Goal: Find specific page/section: Find specific page/section

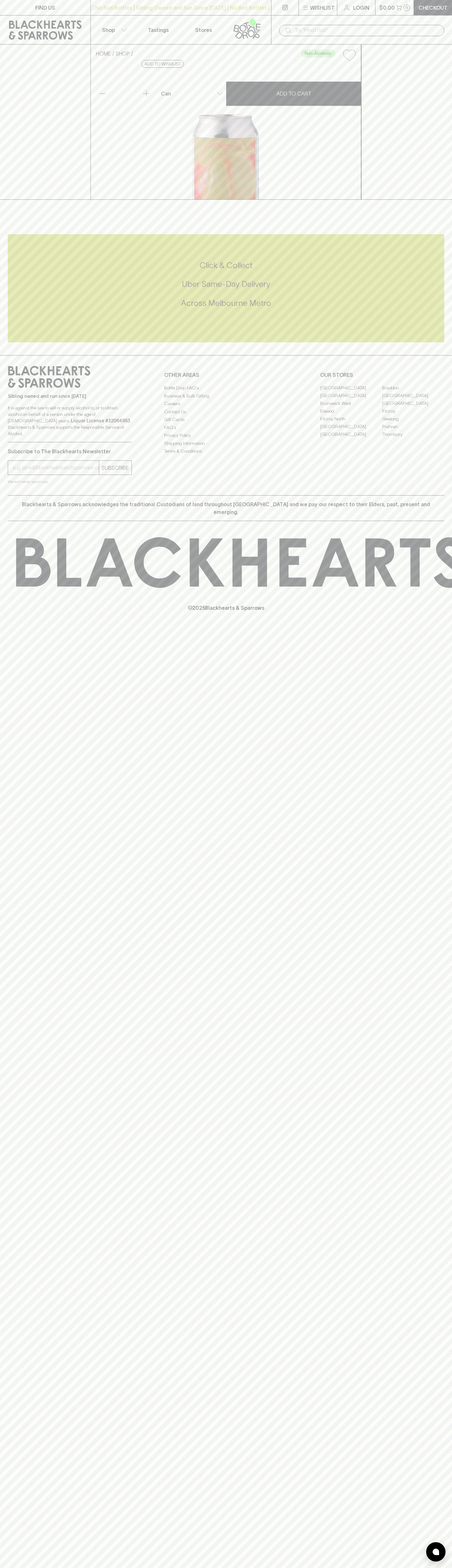
click at [7, 24] on icon at bounding box center [45, 30] width 81 height 19
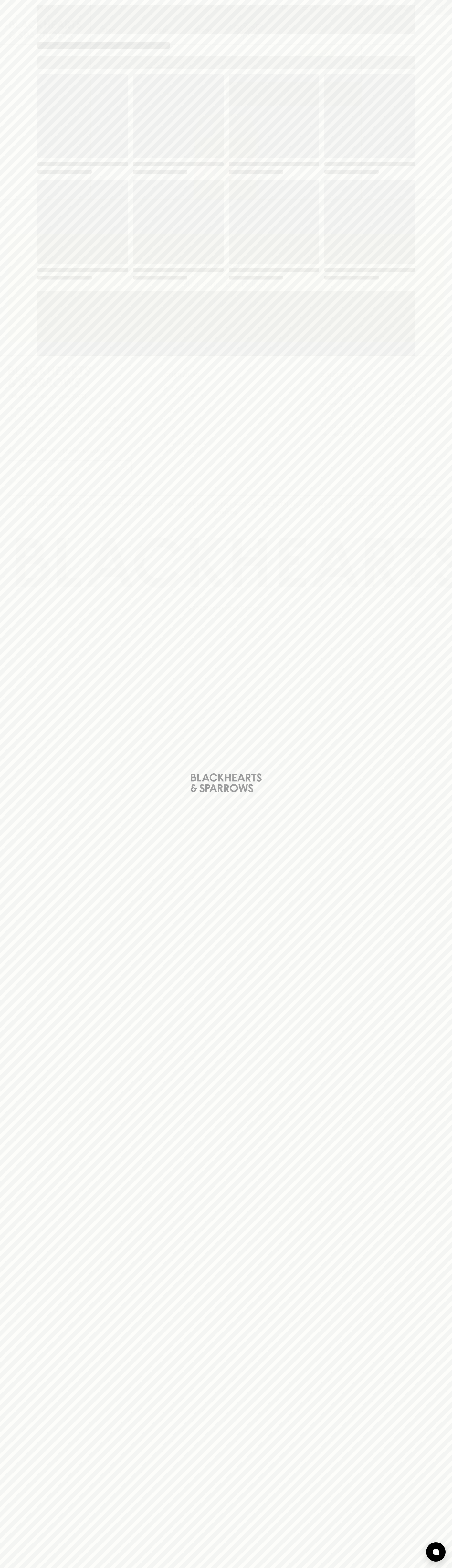
click at [437, 1564] on div "Loading" at bounding box center [226, 784] width 452 height 1568
click at [305, 1567] on html "FIND US | No Bad Bottles | Sibling Owned and Run Since [DATE] | No Bad Bottles …" at bounding box center [226, 784] width 452 height 1568
click at [7, 1302] on div "Loading" at bounding box center [226, 784] width 452 height 1568
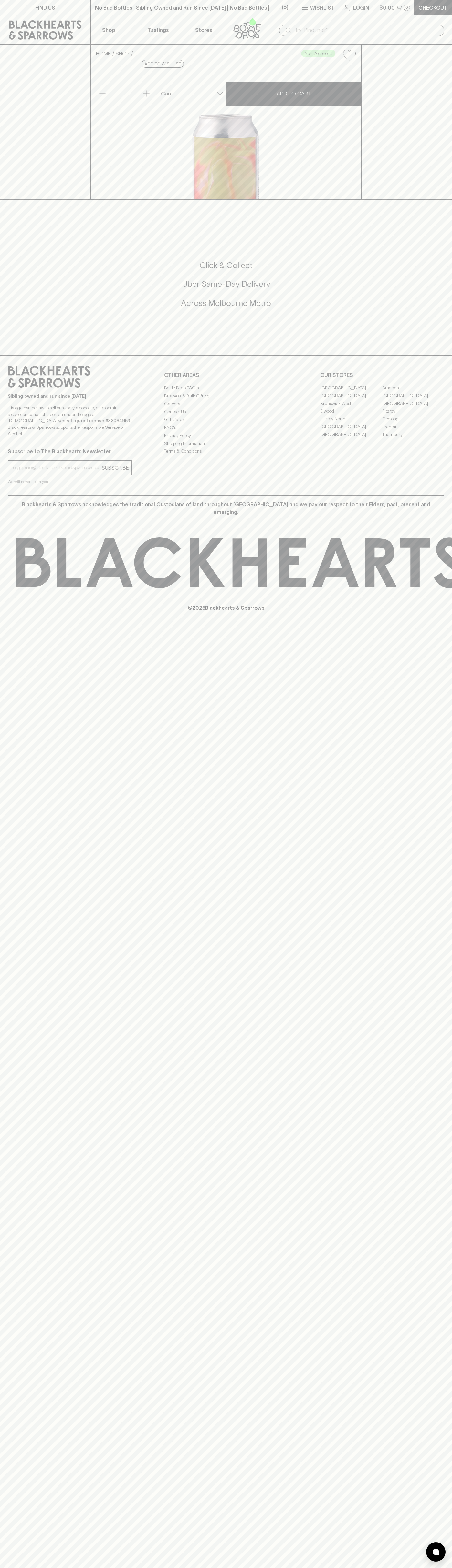
click at [351, 399] on link "[GEOGRAPHIC_DATA]" at bounding box center [351, 395] width 62 height 8
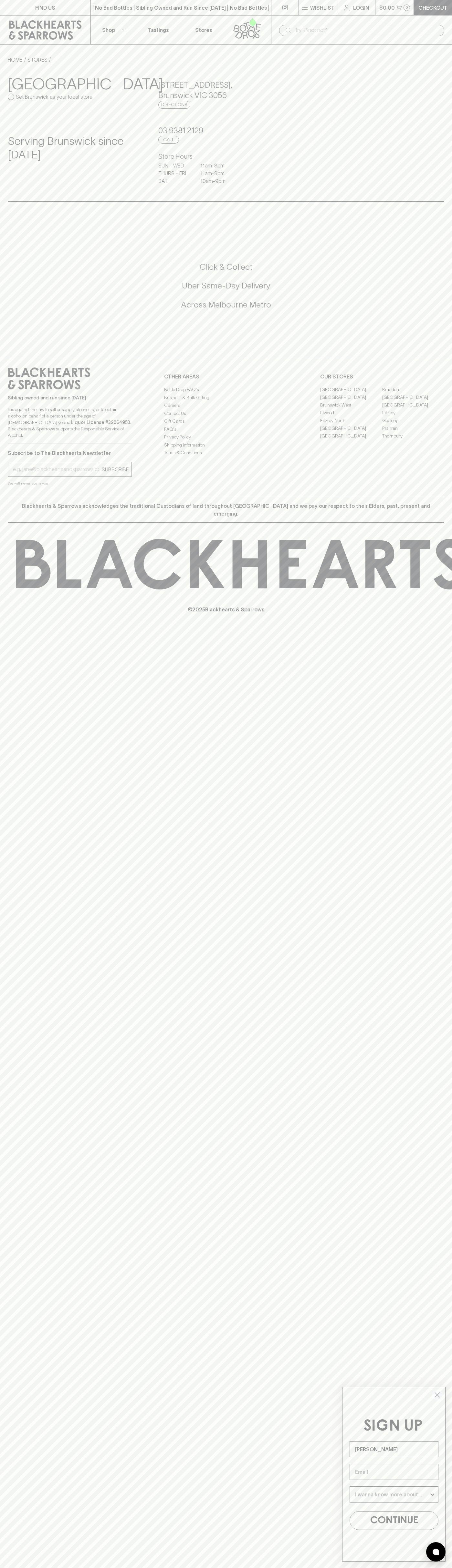
type input "John Smith"
